Goal: Information Seeking & Learning: Find specific fact

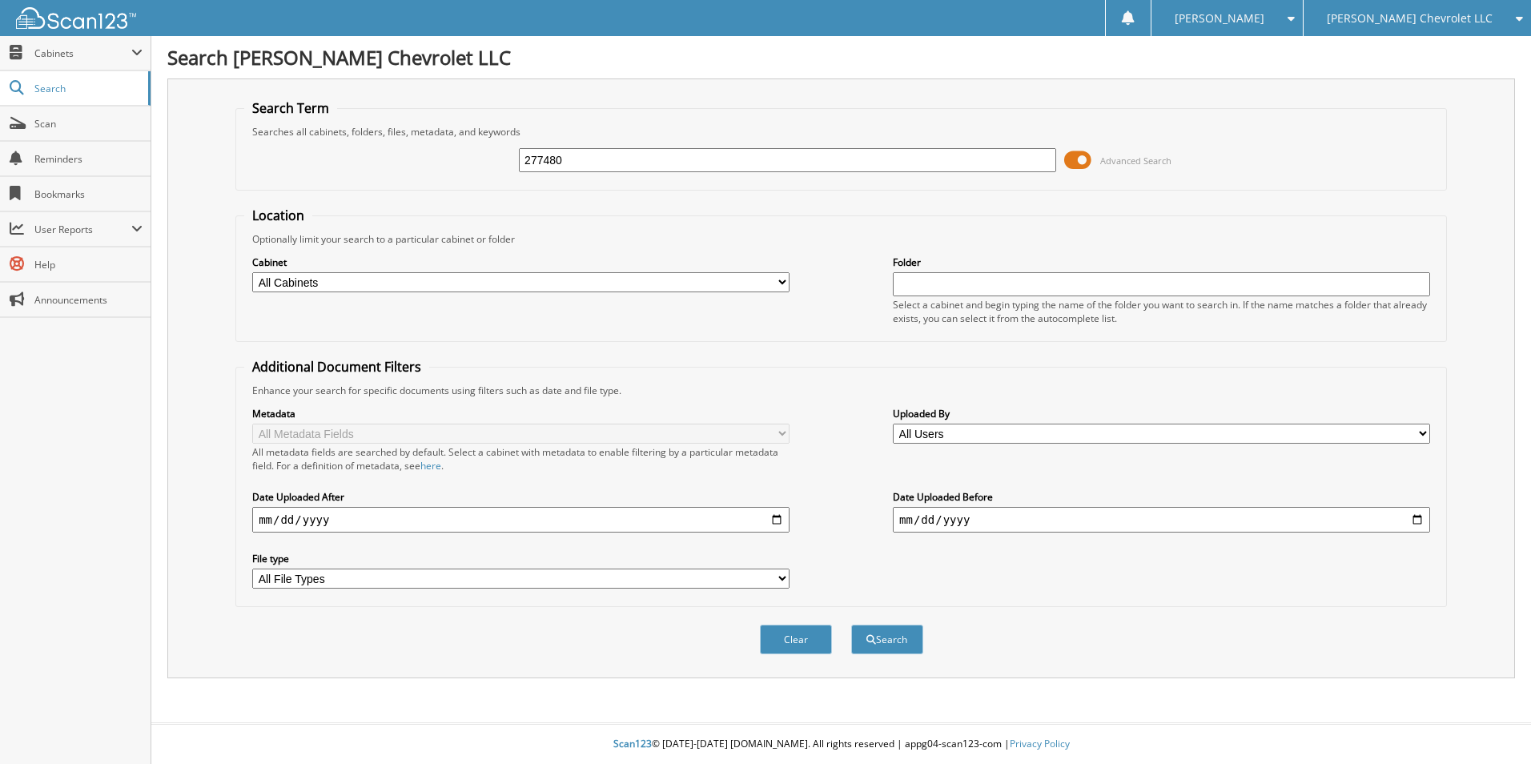
type input "277480"
click at [851, 625] on button "Search" at bounding box center [887, 640] width 72 height 30
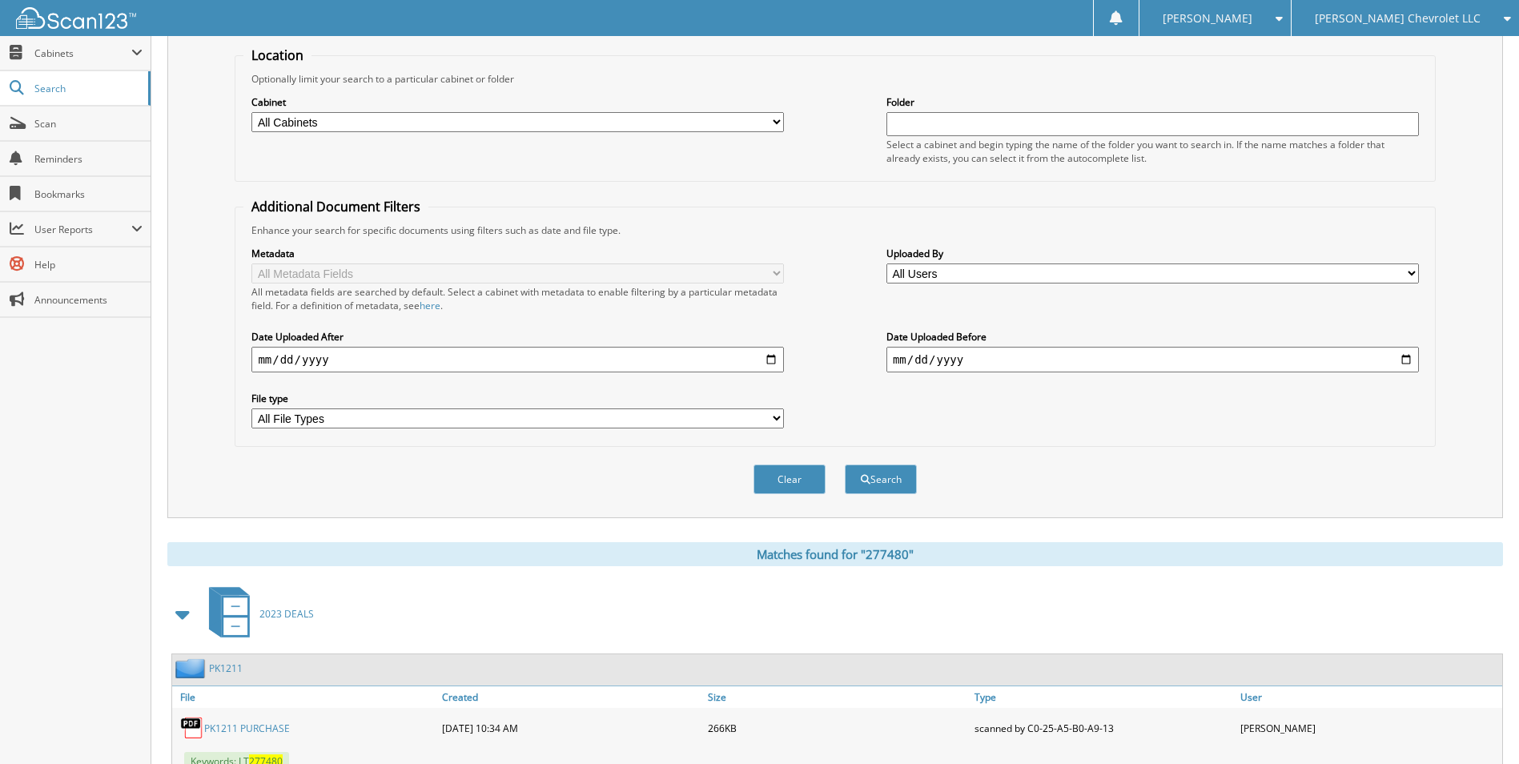
scroll to position [220, 0]
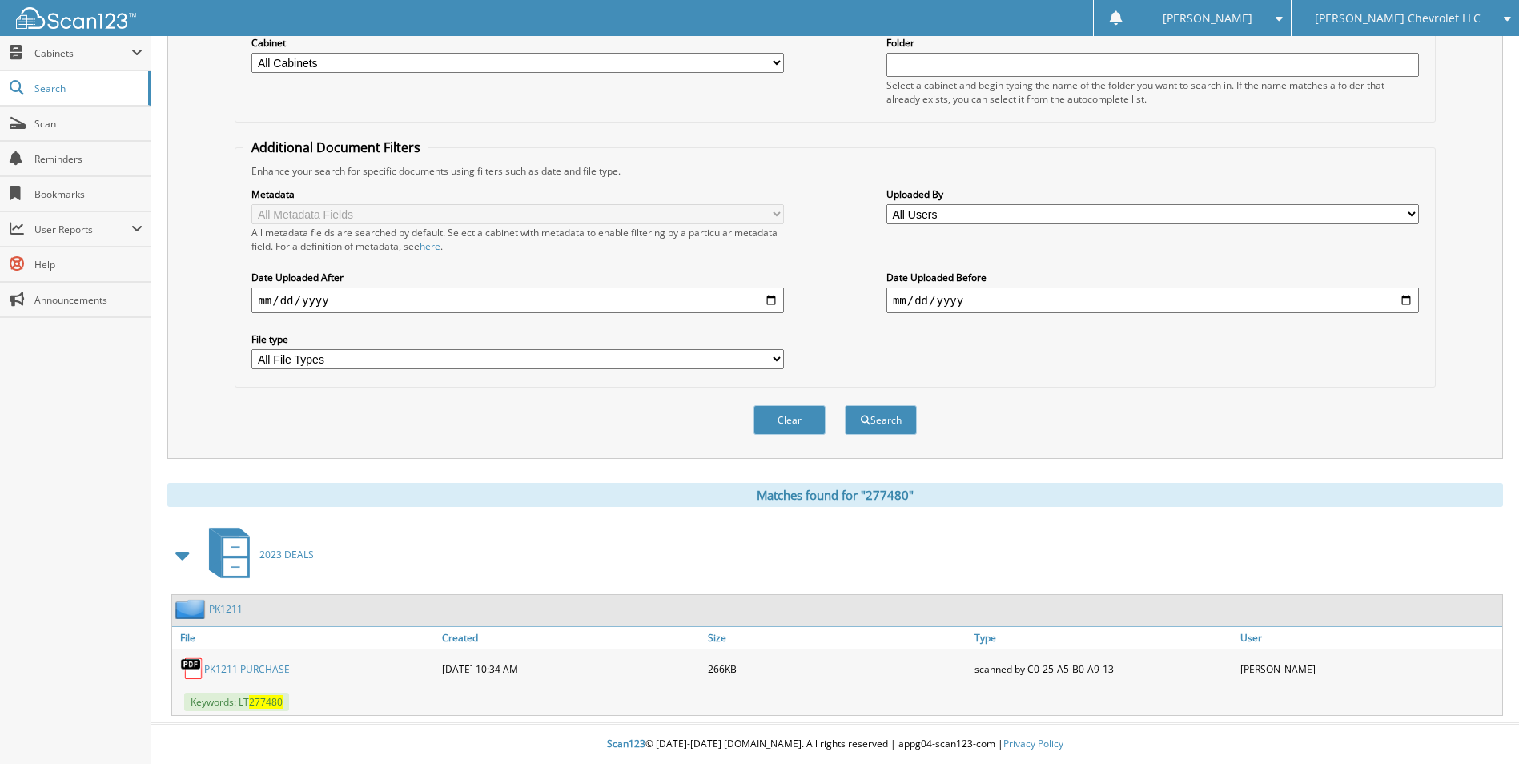
click at [259, 670] on link "PK1211 PURCHASE" at bounding box center [247, 669] width 86 height 14
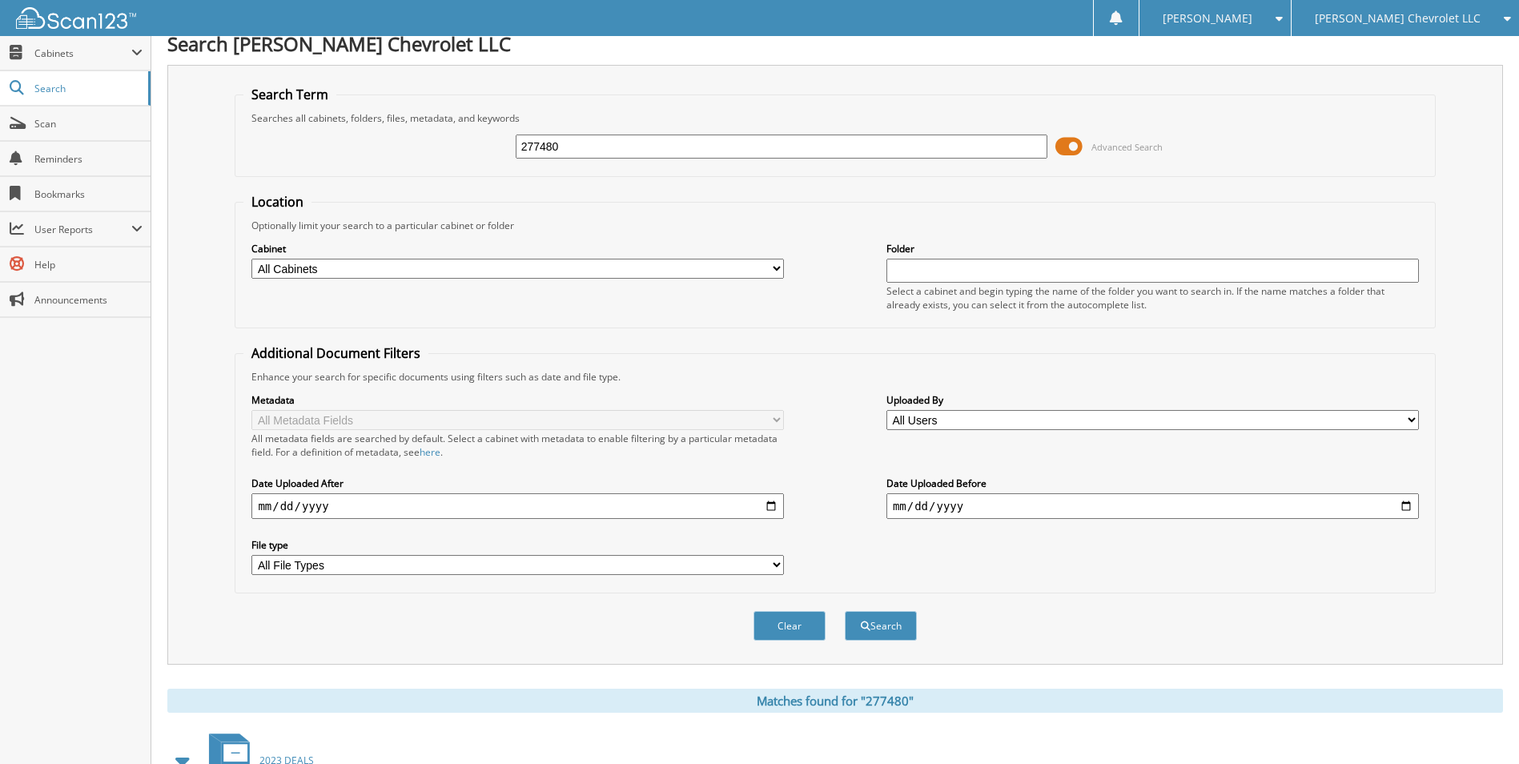
scroll to position [0, 0]
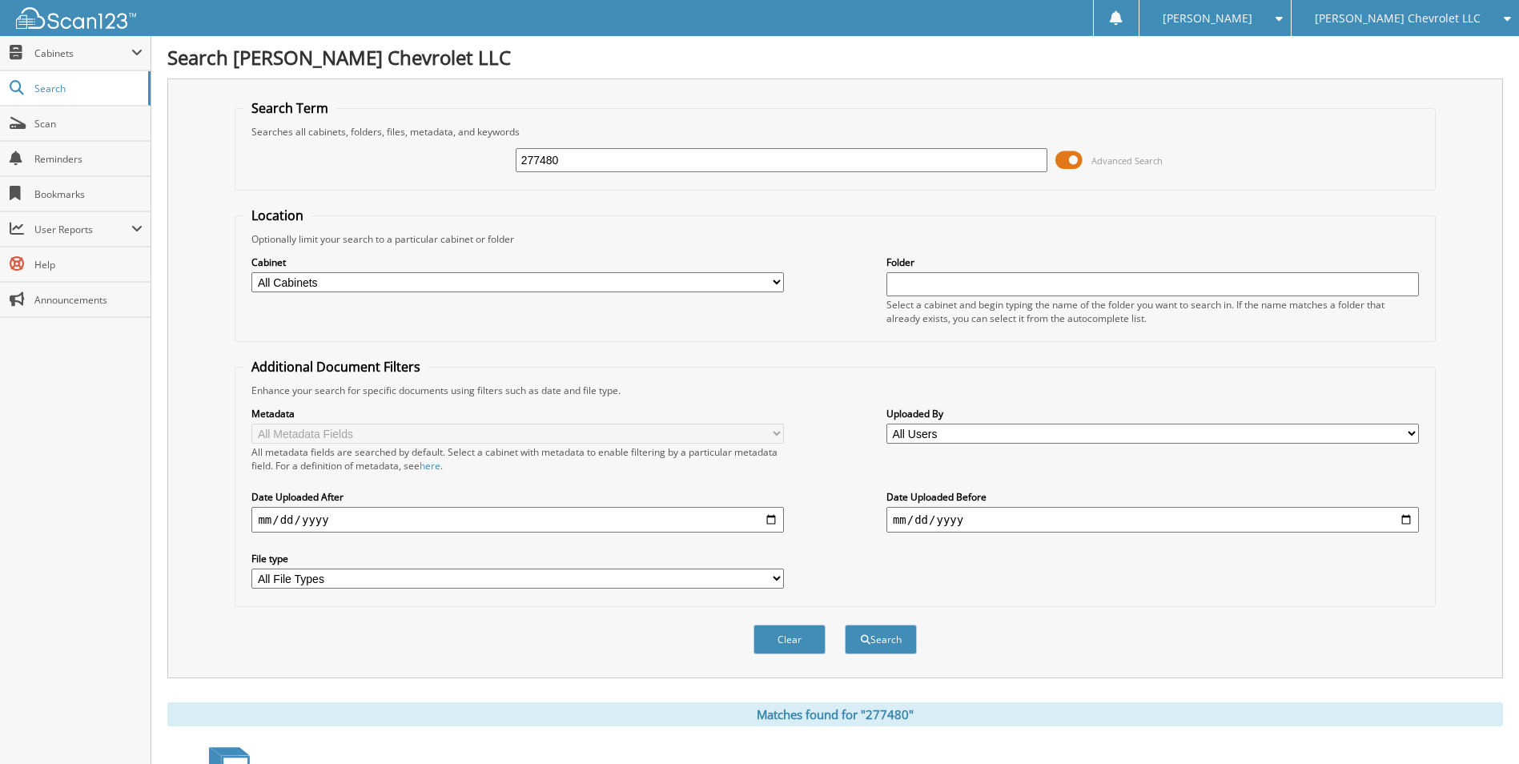
drag, startPoint x: 574, startPoint y: 159, endPoint x: 476, endPoint y: 143, distance: 99.9
click at [475, 147] on div "277480 Advanced Search" at bounding box center [834, 160] width 1183 height 43
type input "980682"
click at [845, 625] on button "Search" at bounding box center [881, 640] width 72 height 30
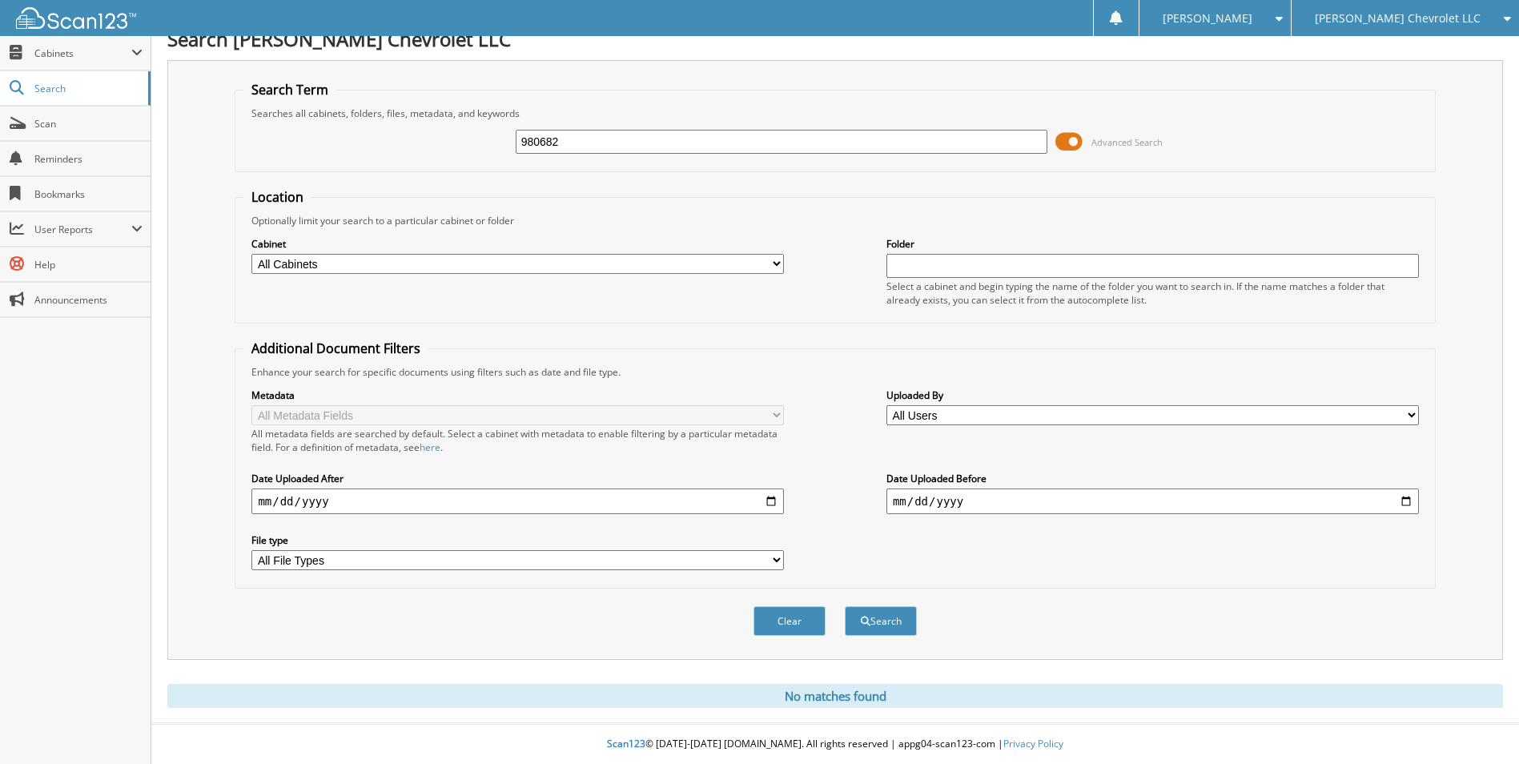
drag, startPoint x: 577, startPoint y: 130, endPoint x: 498, endPoint y: 125, distance: 79.4
click at [498, 126] on div "980682 Advanced Search" at bounding box center [834, 141] width 1183 height 43
type input "523246"
click at [845, 606] on button "Search" at bounding box center [881, 621] width 72 height 30
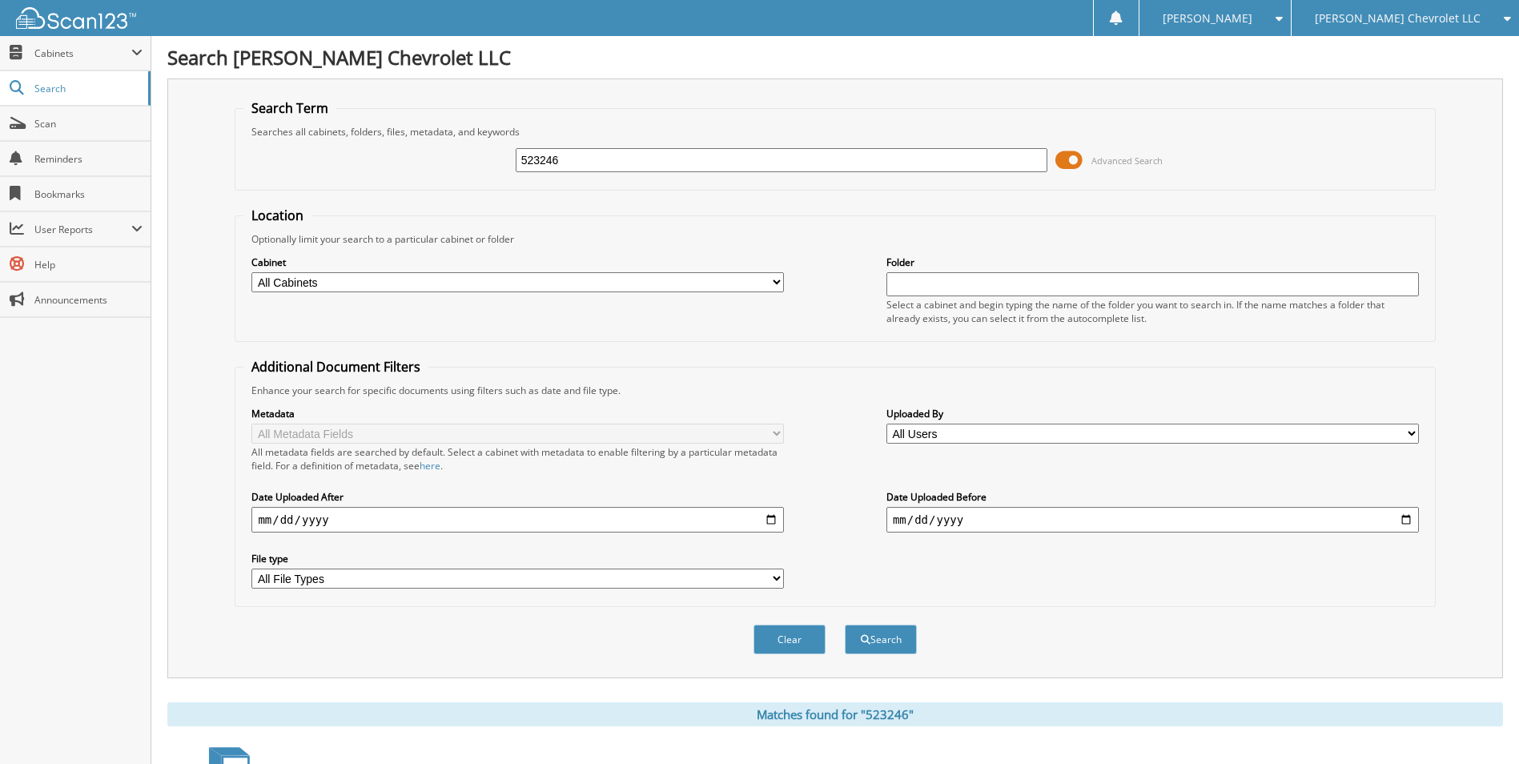
drag, startPoint x: 593, startPoint y: 151, endPoint x: 477, endPoint y: 142, distance: 116.5
click at [478, 144] on div "523246 Advanced Search" at bounding box center [834, 160] width 1183 height 43
type input "A66572"
click at [845, 625] on button "Search" at bounding box center [881, 640] width 72 height 30
drag, startPoint x: 588, startPoint y: 164, endPoint x: 505, endPoint y: 143, distance: 85.1
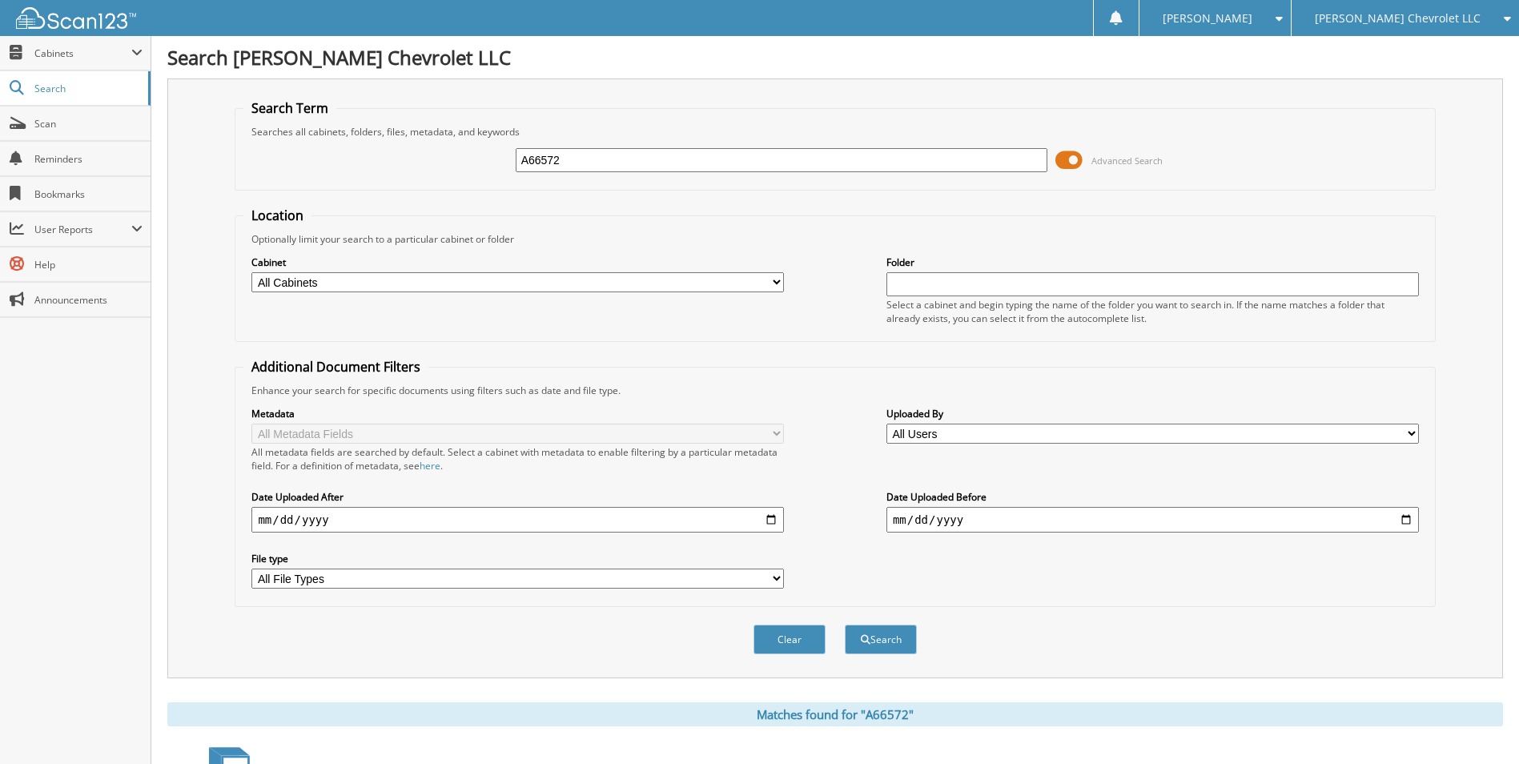
click at [505, 143] on div "A66572 Advanced Search" at bounding box center [834, 160] width 1183 height 43
type input "325482"
click at [845, 625] on button "Search" at bounding box center [881, 640] width 72 height 30
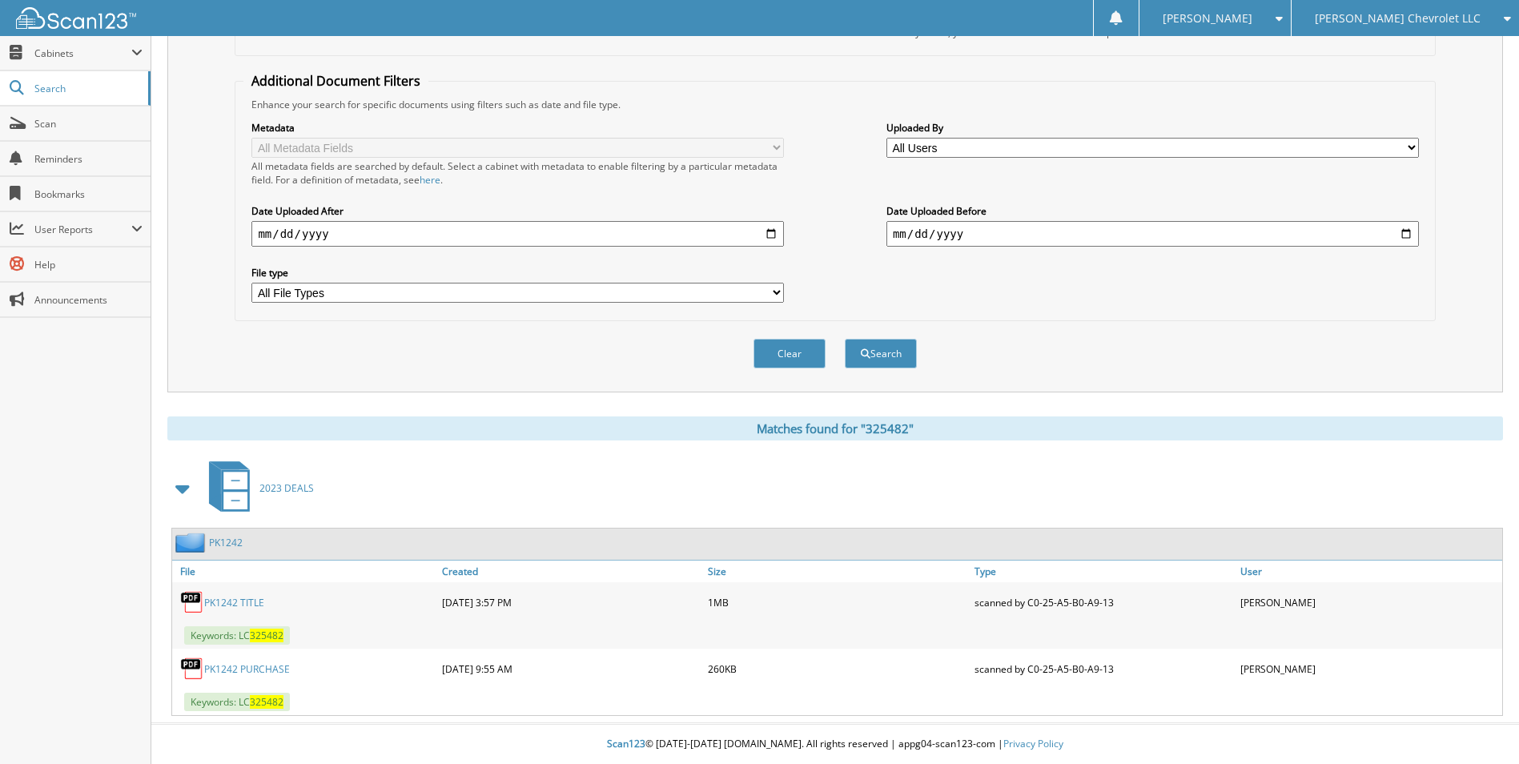
scroll to position [46, 0]
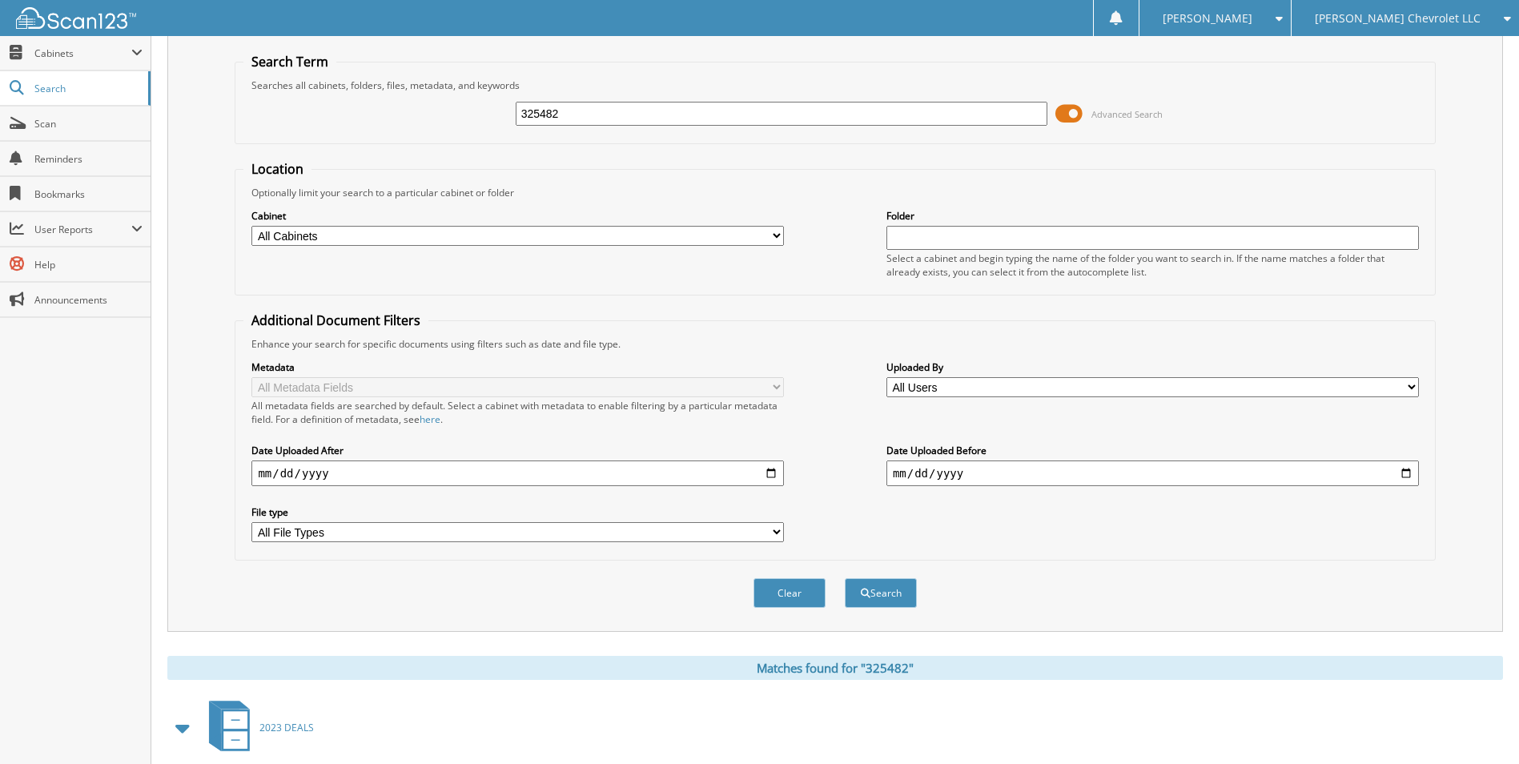
drag, startPoint x: 577, startPoint y: 108, endPoint x: 487, endPoint y: 88, distance: 91.9
click at [487, 88] on fieldset "Search Term Searches all cabinets, folders, files, metadata, and keywords 32548…" at bounding box center [835, 98] width 1201 height 91
type input "980682"
click at [845, 578] on button "Search" at bounding box center [881, 593] width 72 height 30
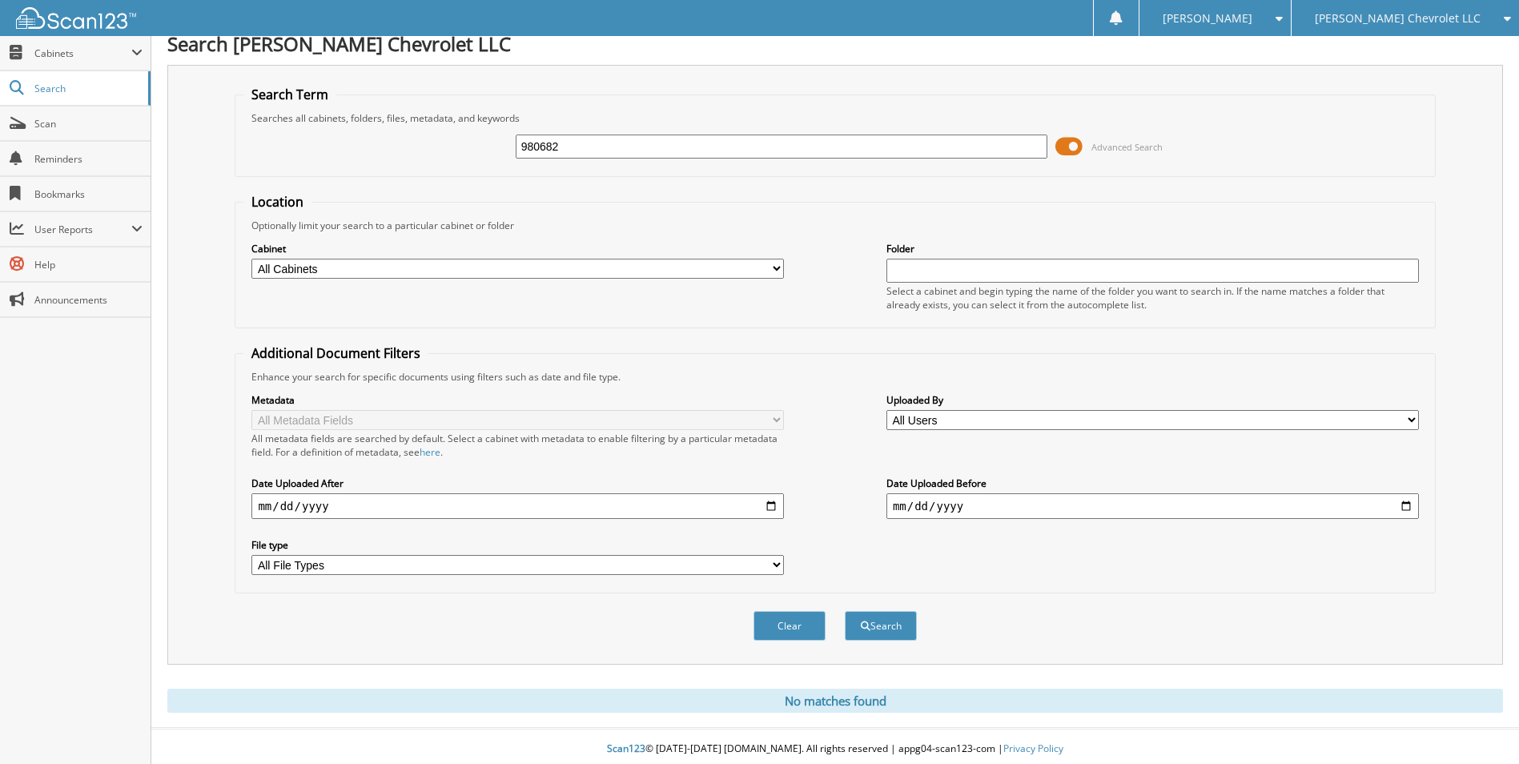
scroll to position [19, 0]
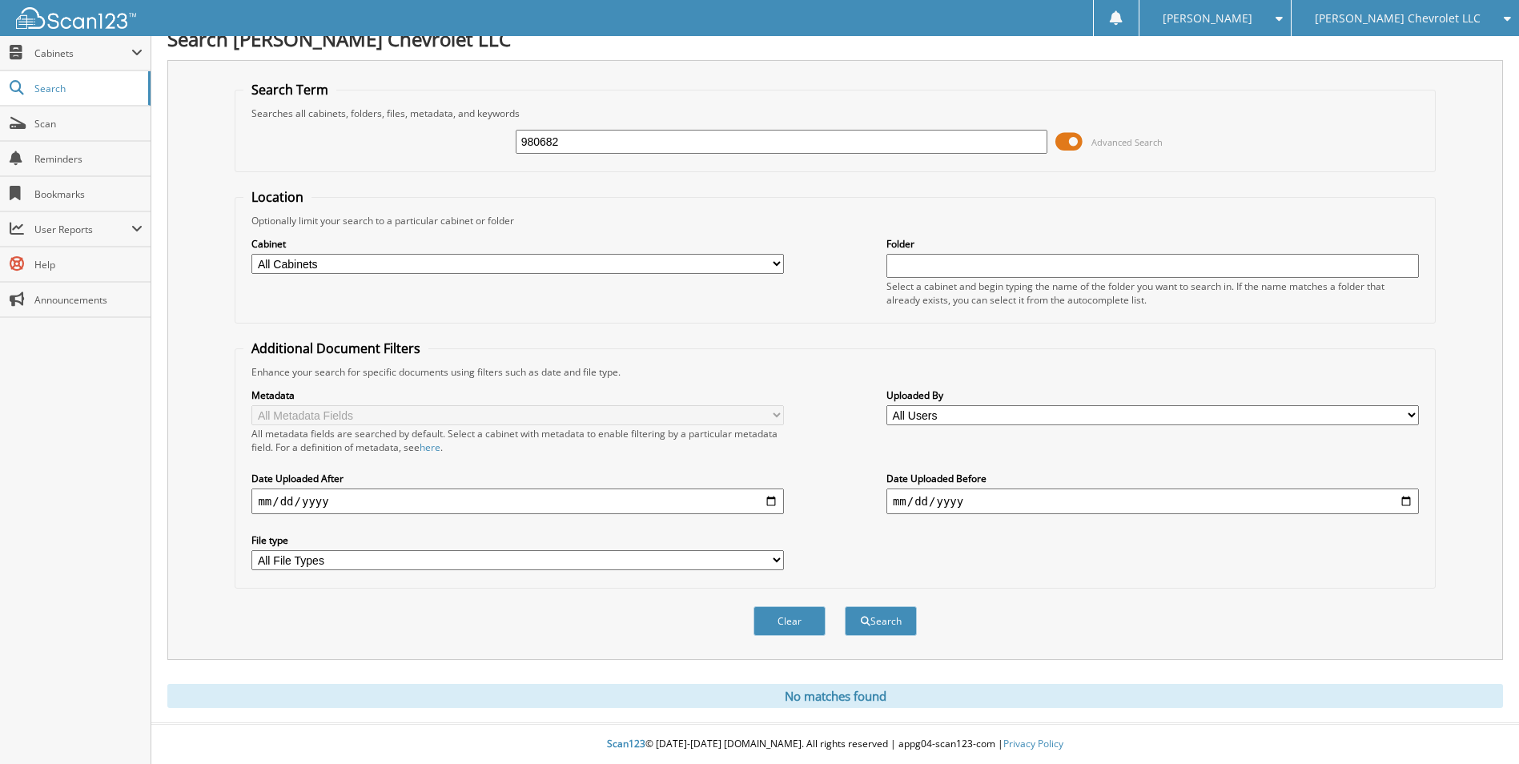
drag, startPoint x: 530, startPoint y: 134, endPoint x: 463, endPoint y: 121, distance: 68.5
click at [467, 122] on div "980682 Advanced Search" at bounding box center [834, 141] width 1183 height 43
type input "676113"
click at [845, 606] on button "Search" at bounding box center [881, 621] width 72 height 30
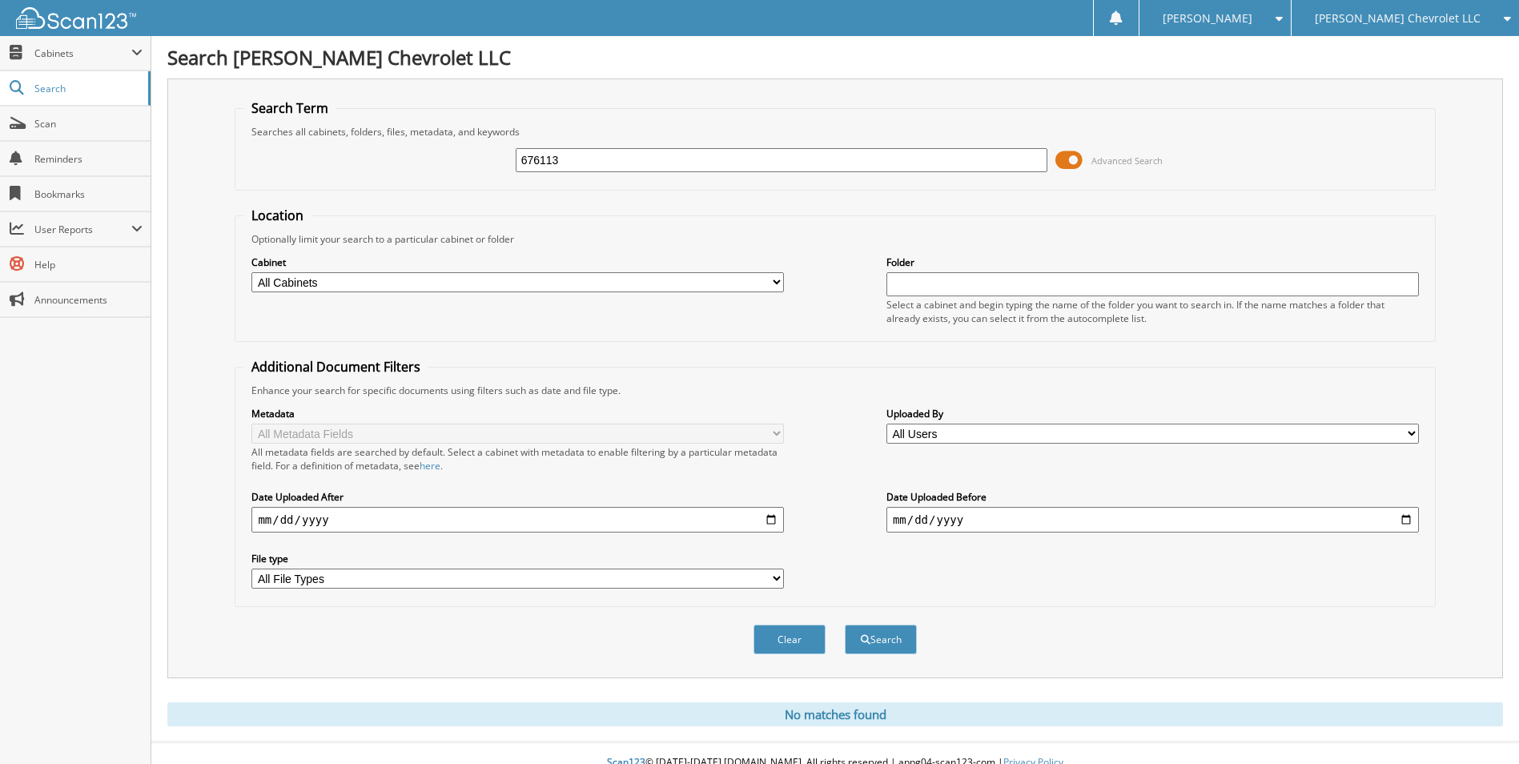
scroll to position [19, 0]
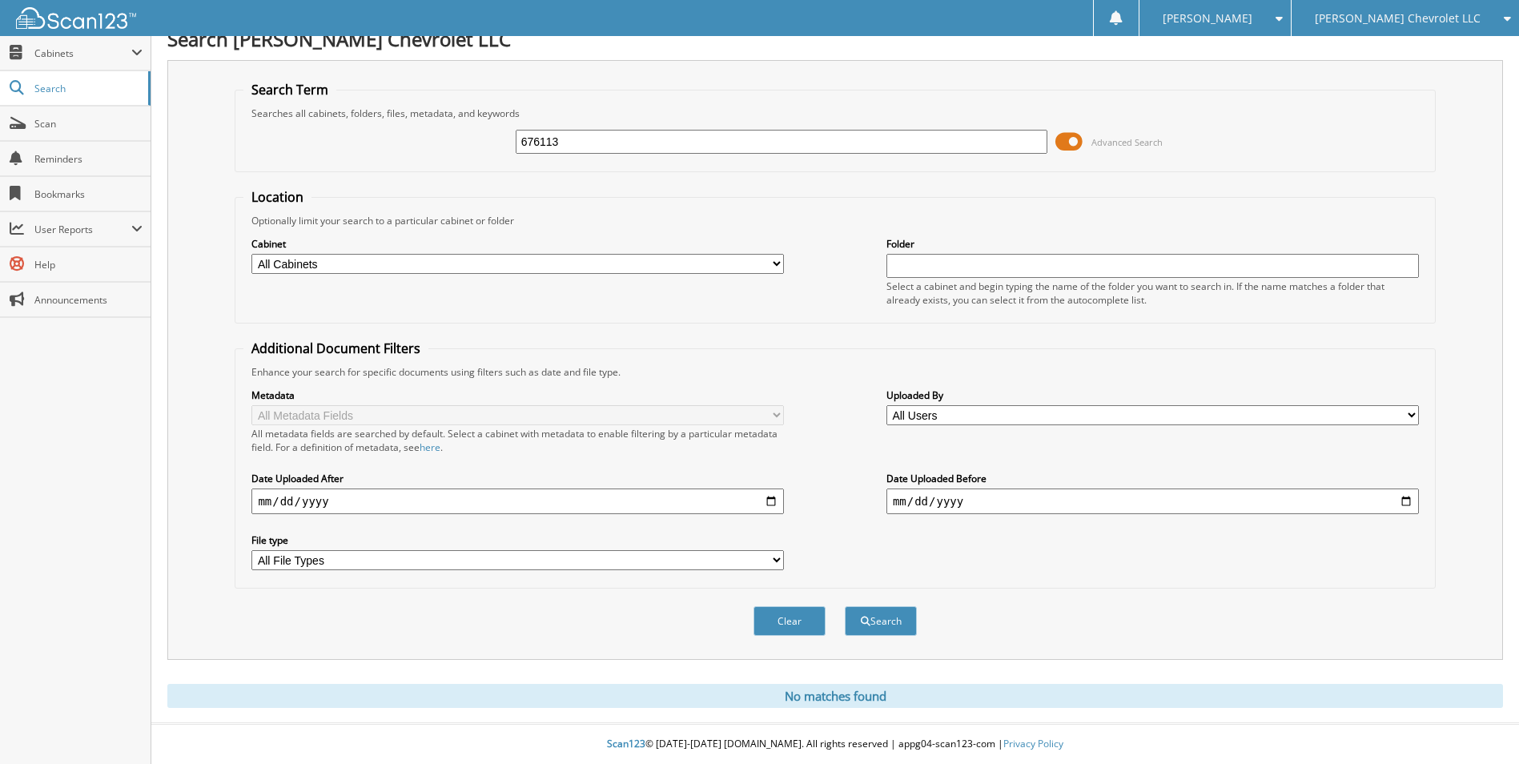
drag, startPoint x: 574, startPoint y: 140, endPoint x: 481, endPoint y: 127, distance: 93.9
click at [487, 129] on div "676113 Advanced Search" at bounding box center [834, 141] width 1183 height 43
type input "277480"
click at [845, 606] on button "Search" at bounding box center [881, 621] width 72 height 30
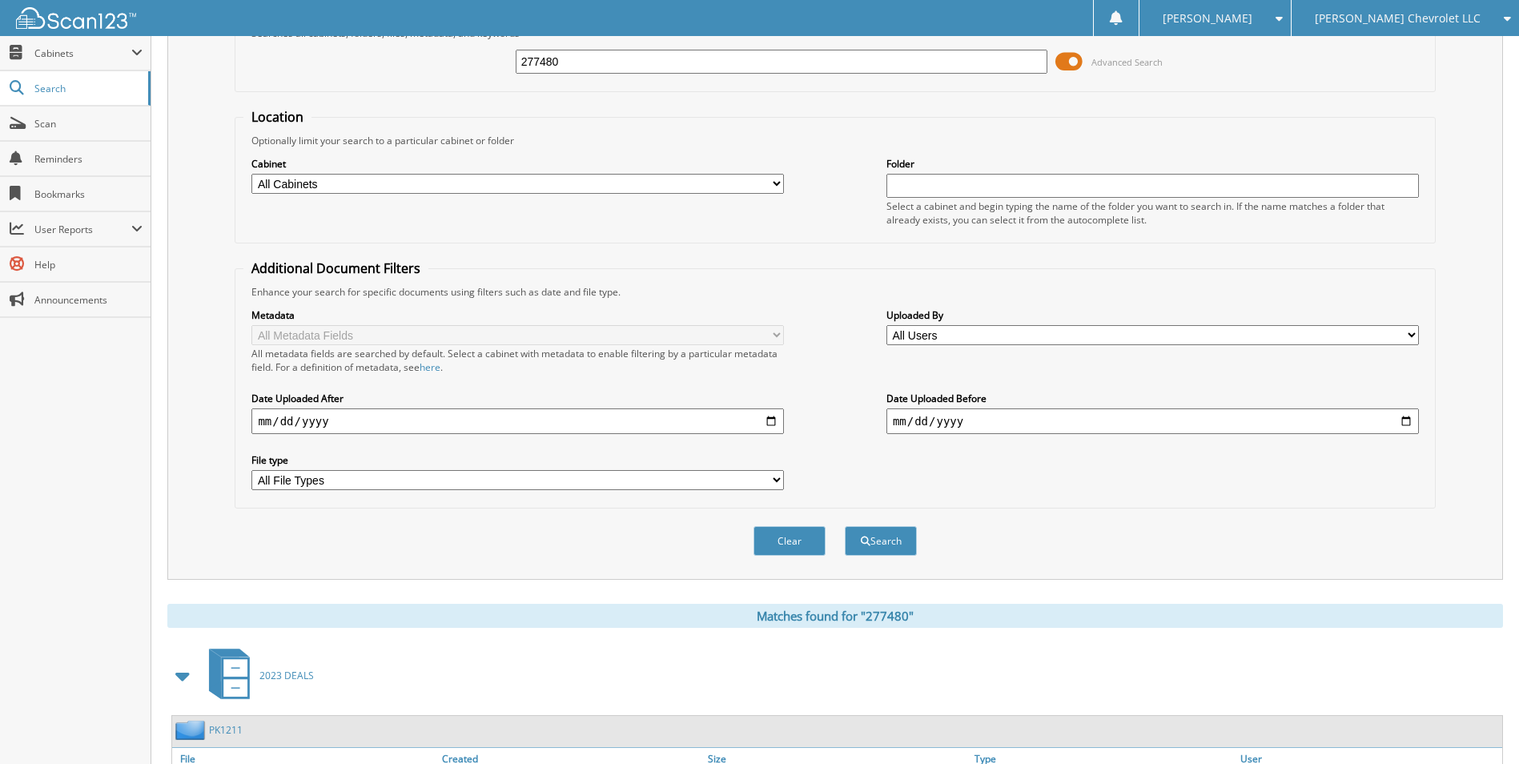
scroll to position [220, 0]
